Goal: Information Seeking & Learning: Learn about a topic

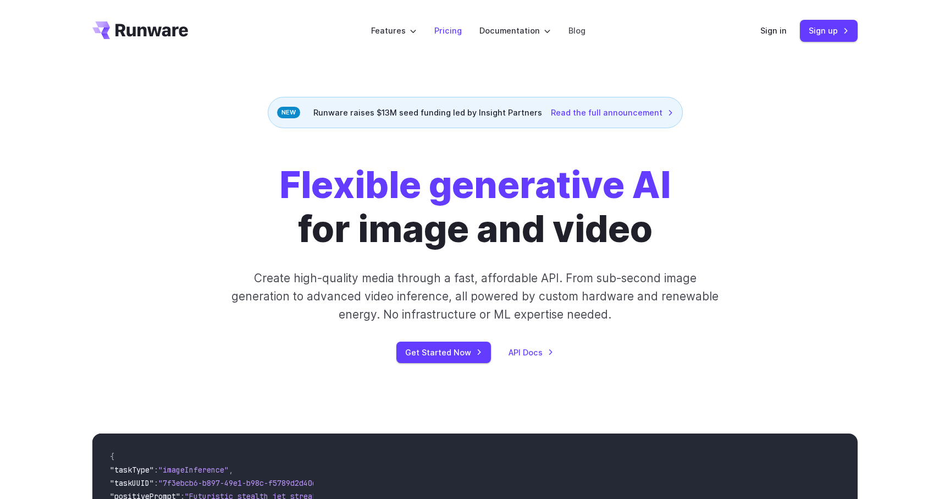
click at [449, 29] on link "Pricing" at bounding box center [447, 30] width 27 height 13
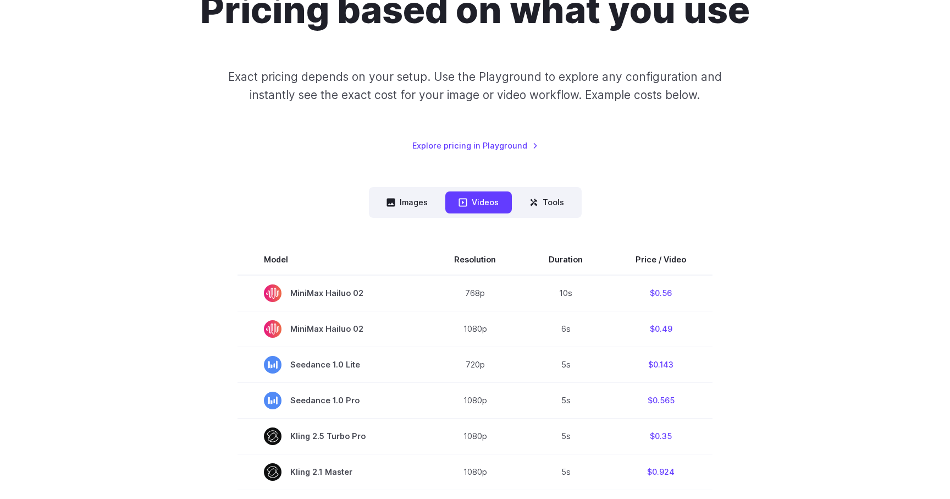
scroll to position [127, 0]
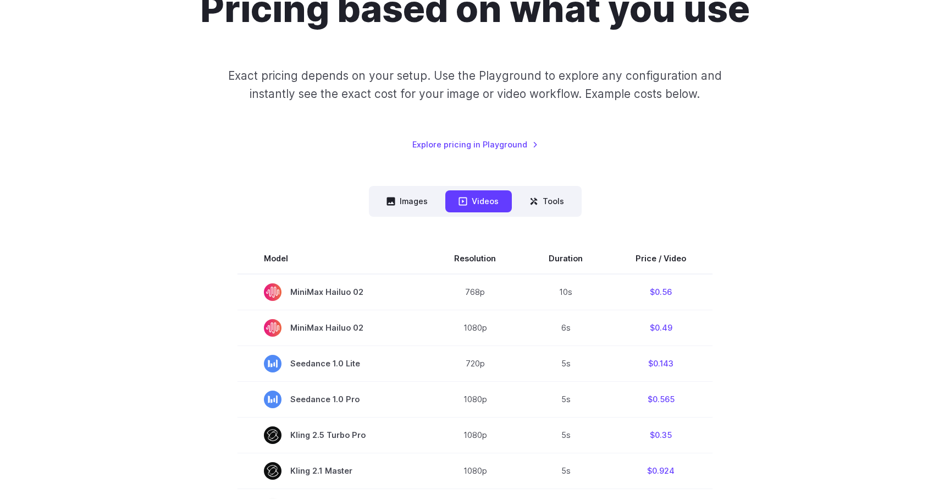
click at [411, 200] on button "Images" at bounding box center [407, 200] width 68 height 21
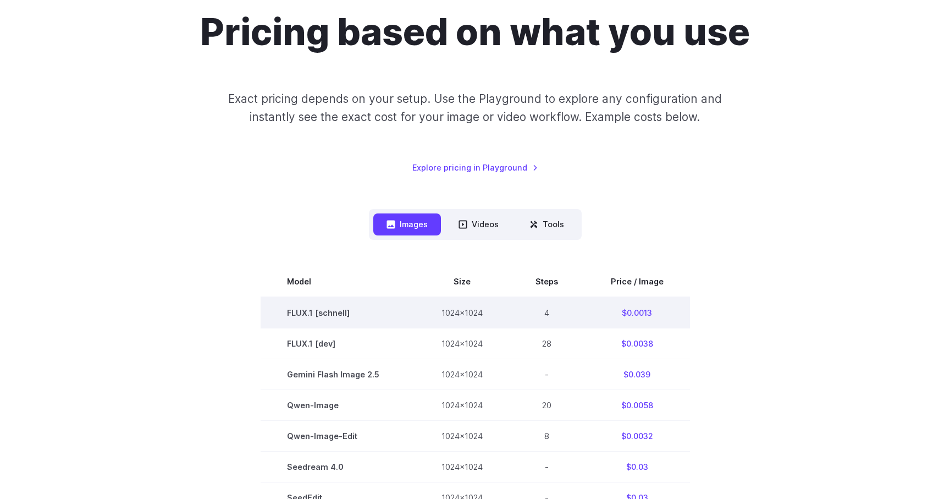
scroll to position [39, 0]
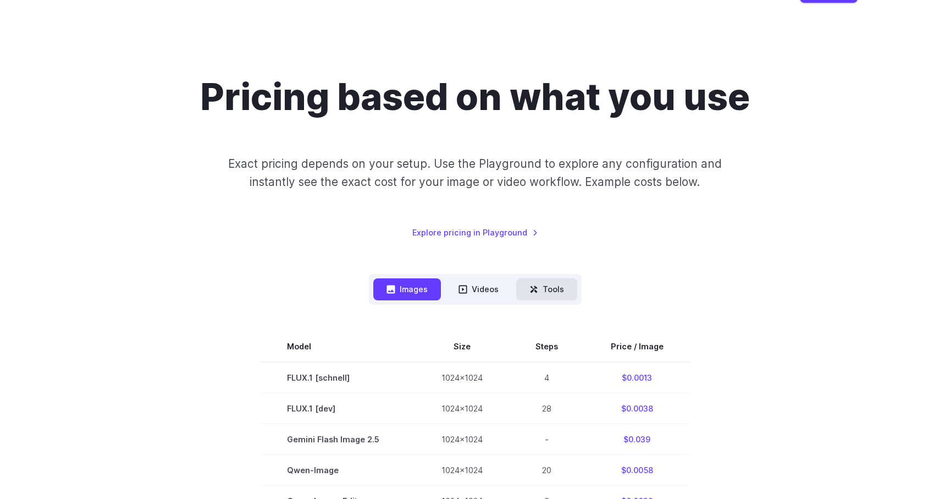
click at [541, 287] on button "Tools" at bounding box center [546, 288] width 61 height 21
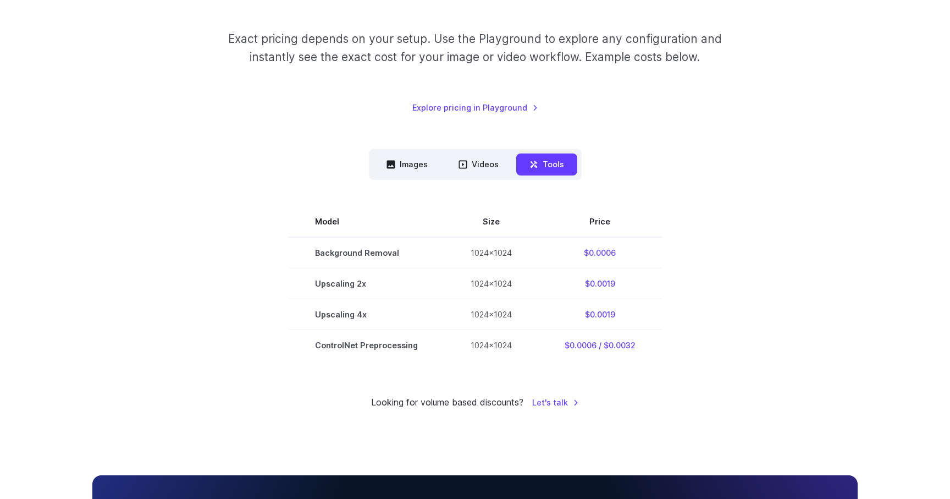
scroll to position [151, 0]
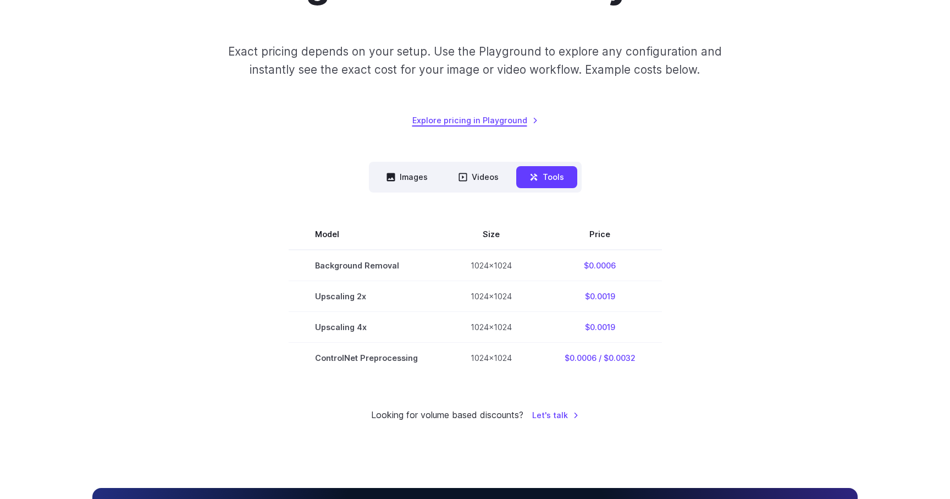
click at [506, 122] on link "Explore pricing in Playground" at bounding box center [475, 120] width 126 height 13
